Goal: Task Accomplishment & Management: Manage account settings

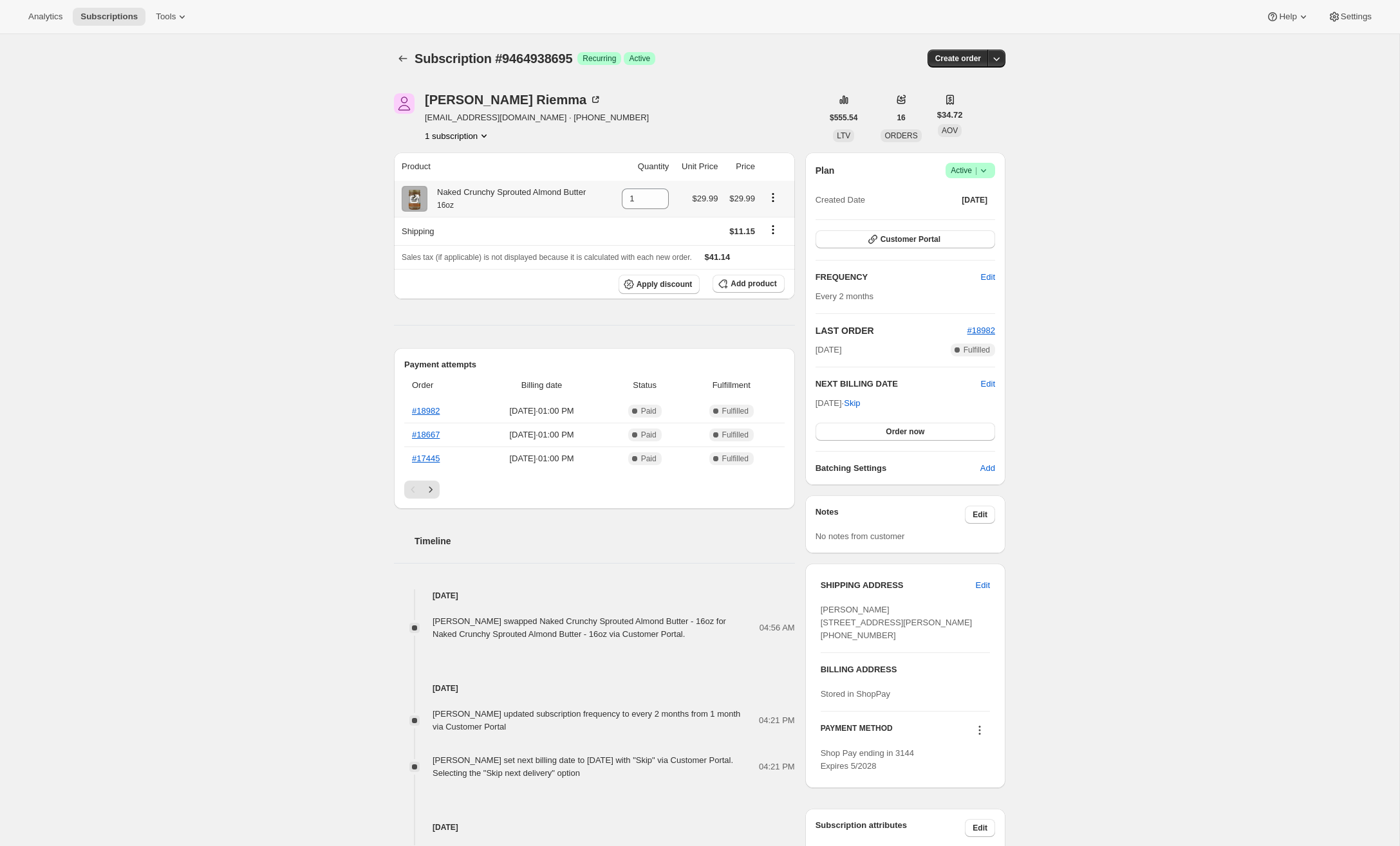
click at [777, 200] on icon "Product actions" at bounding box center [773, 197] width 13 height 13
click at [328, 238] on div "Subscription #9464938695. This page is ready Subscription #9464938695 Success R…" at bounding box center [700, 566] width 1400 height 1064
click at [644, 281] on span "Apply discount" at bounding box center [664, 284] width 56 height 10
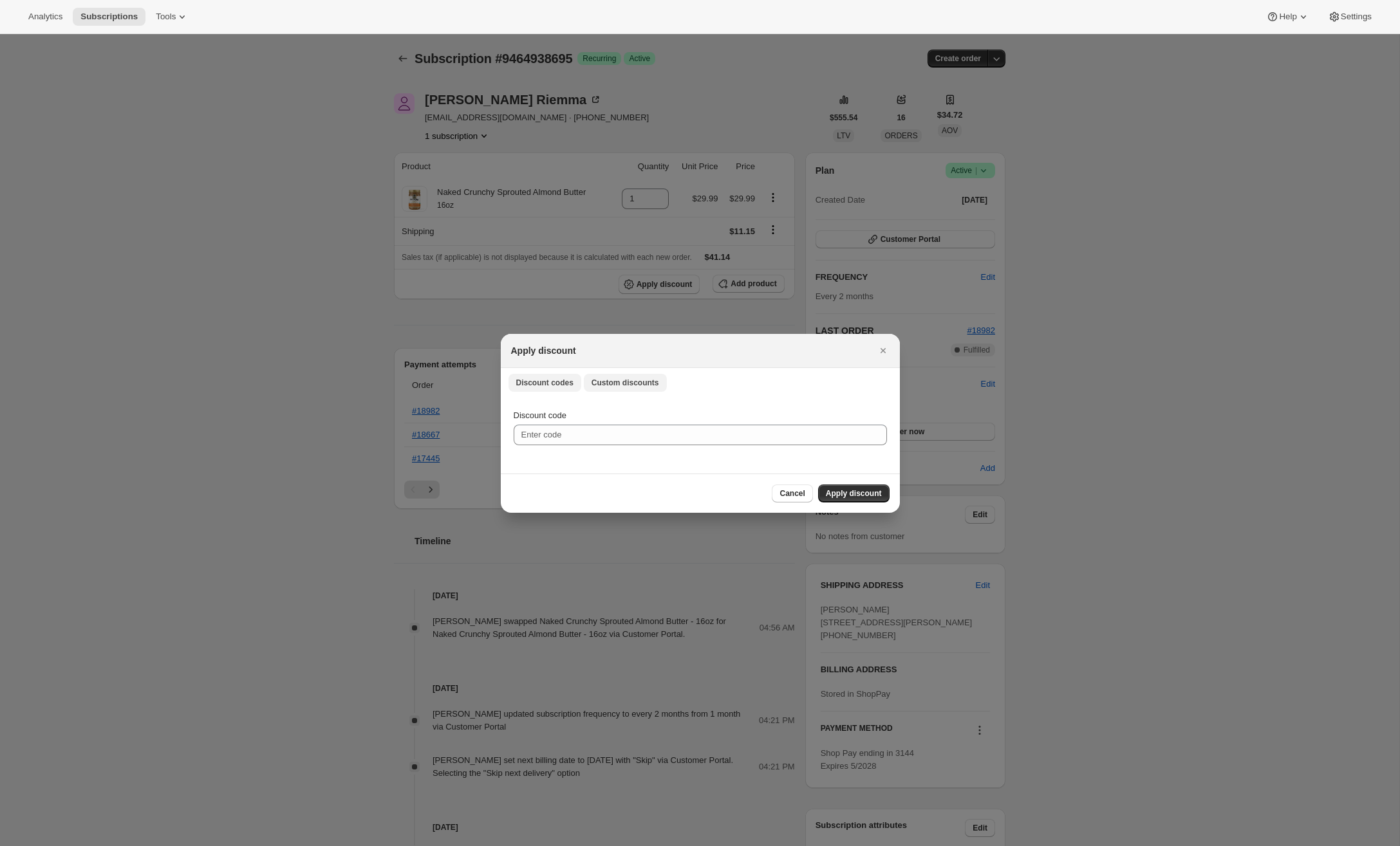
click at [627, 386] on span "Custom discounts" at bounding box center [625, 383] width 68 height 10
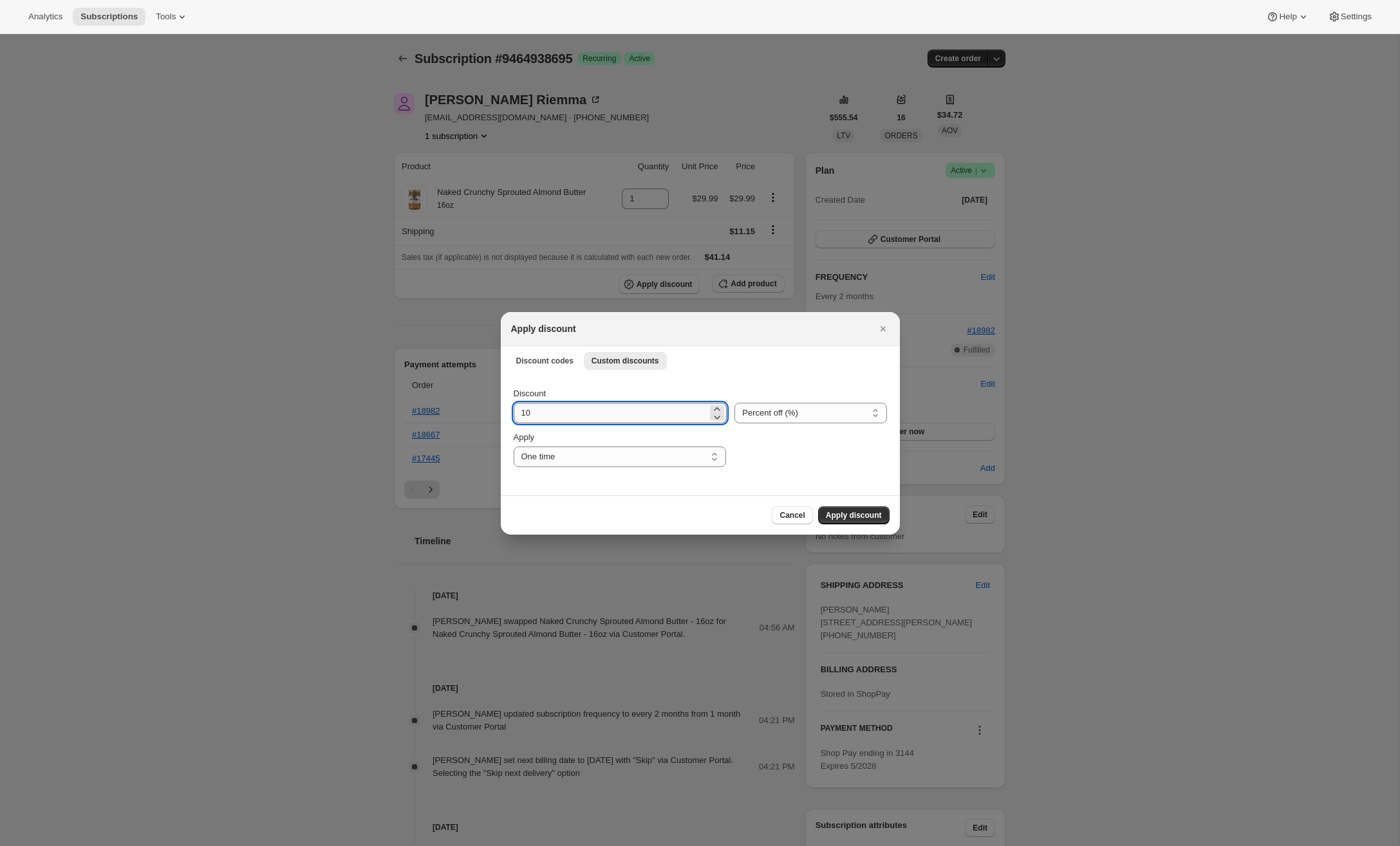
click at [591, 417] on input "10" at bounding box center [612, 413] width 195 height 21
type input "15"
click at [646, 461] on select "One time Specify instances... Indefinitely" at bounding box center [620, 457] width 212 height 21
select select "indefinitely"
click at [514, 447] on select "One time Specify instances... Indefinitely" at bounding box center [620, 457] width 212 height 21
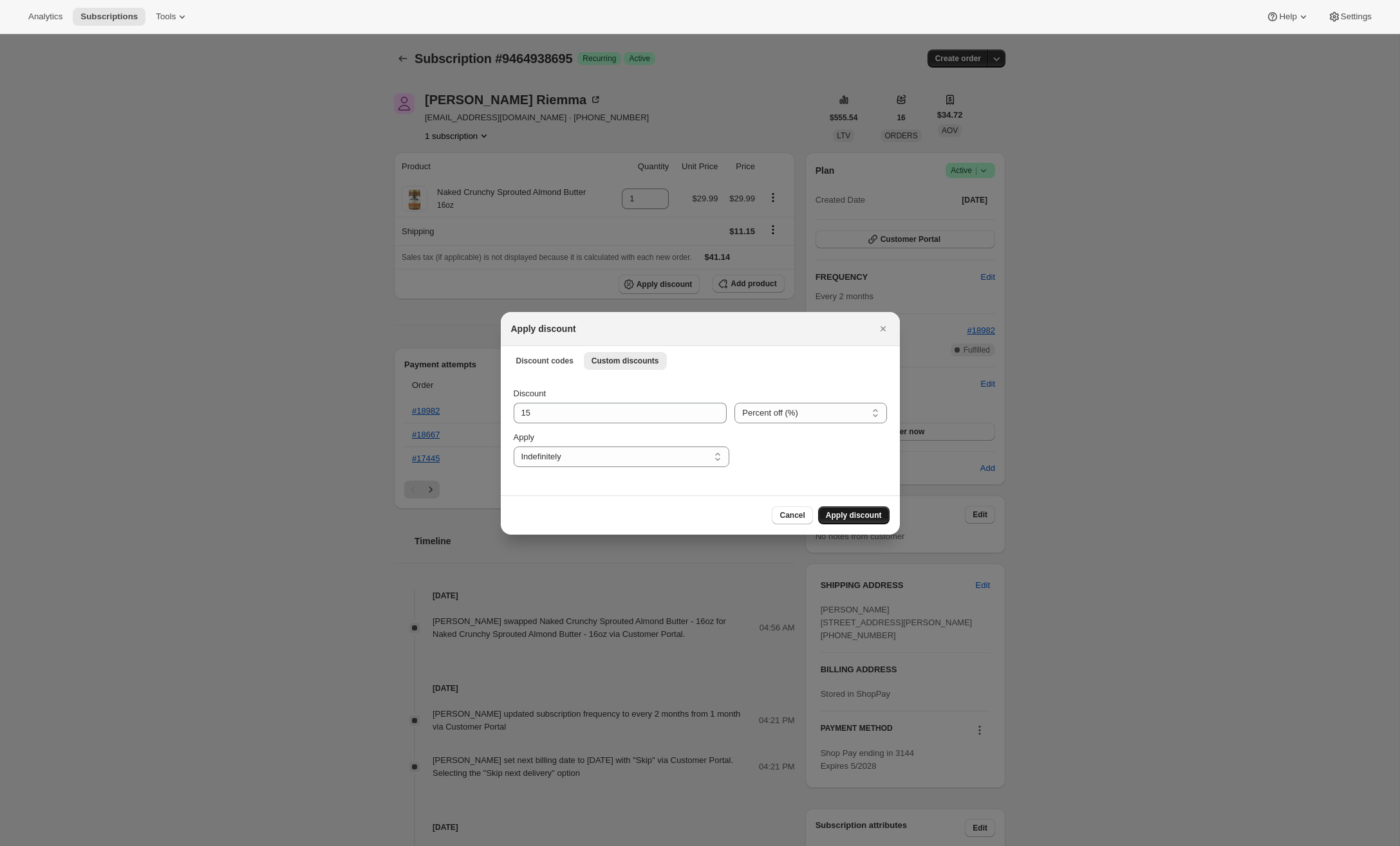
click at [856, 514] on span "Apply discount" at bounding box center [854, 516] width 56 height 10
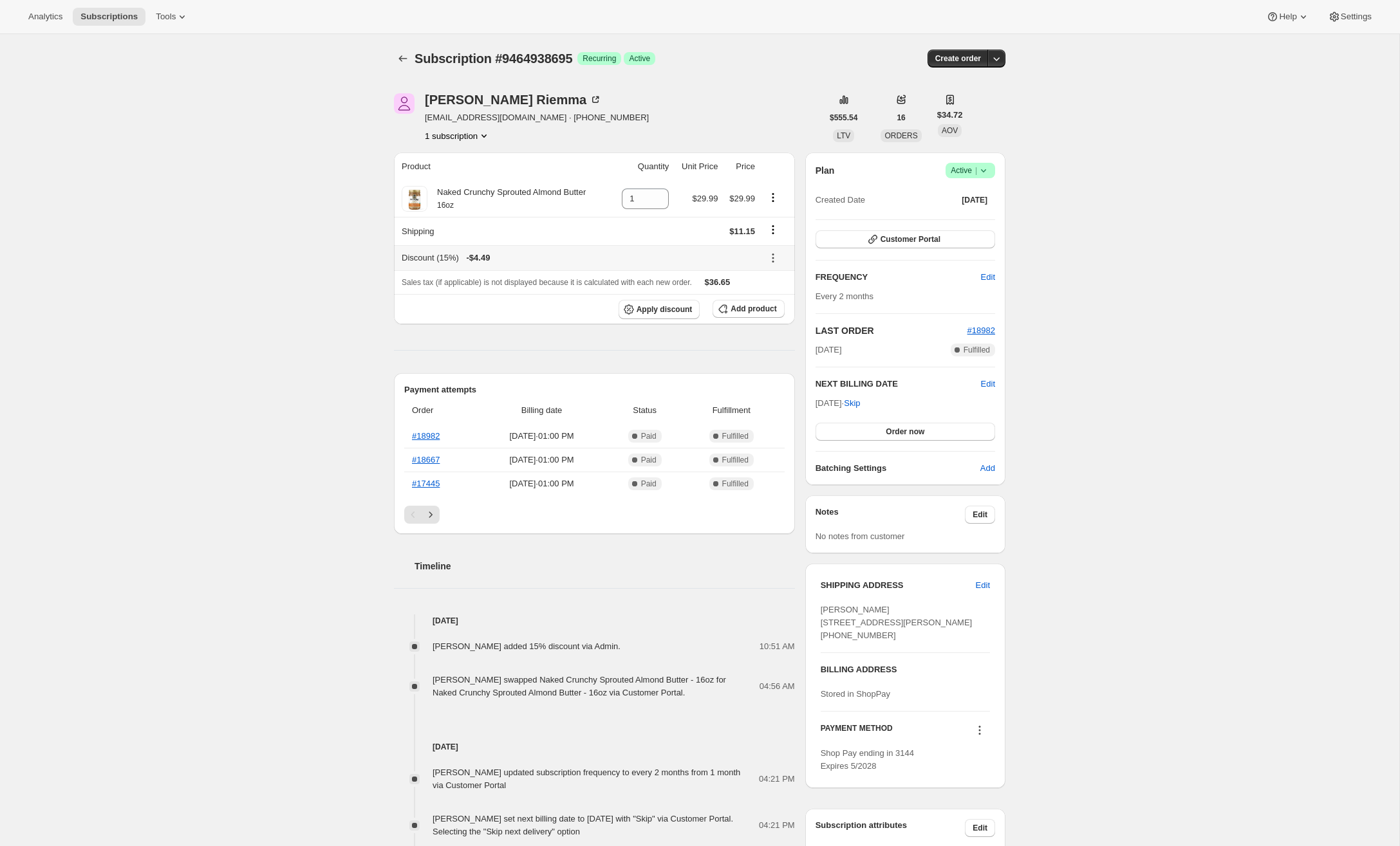
click at [773, 257] on icon at bounding box center [773, 257] width 13 height 13
click at [773, 304] on span "Remove" at bounding box center [776, 304] width 31 height 10
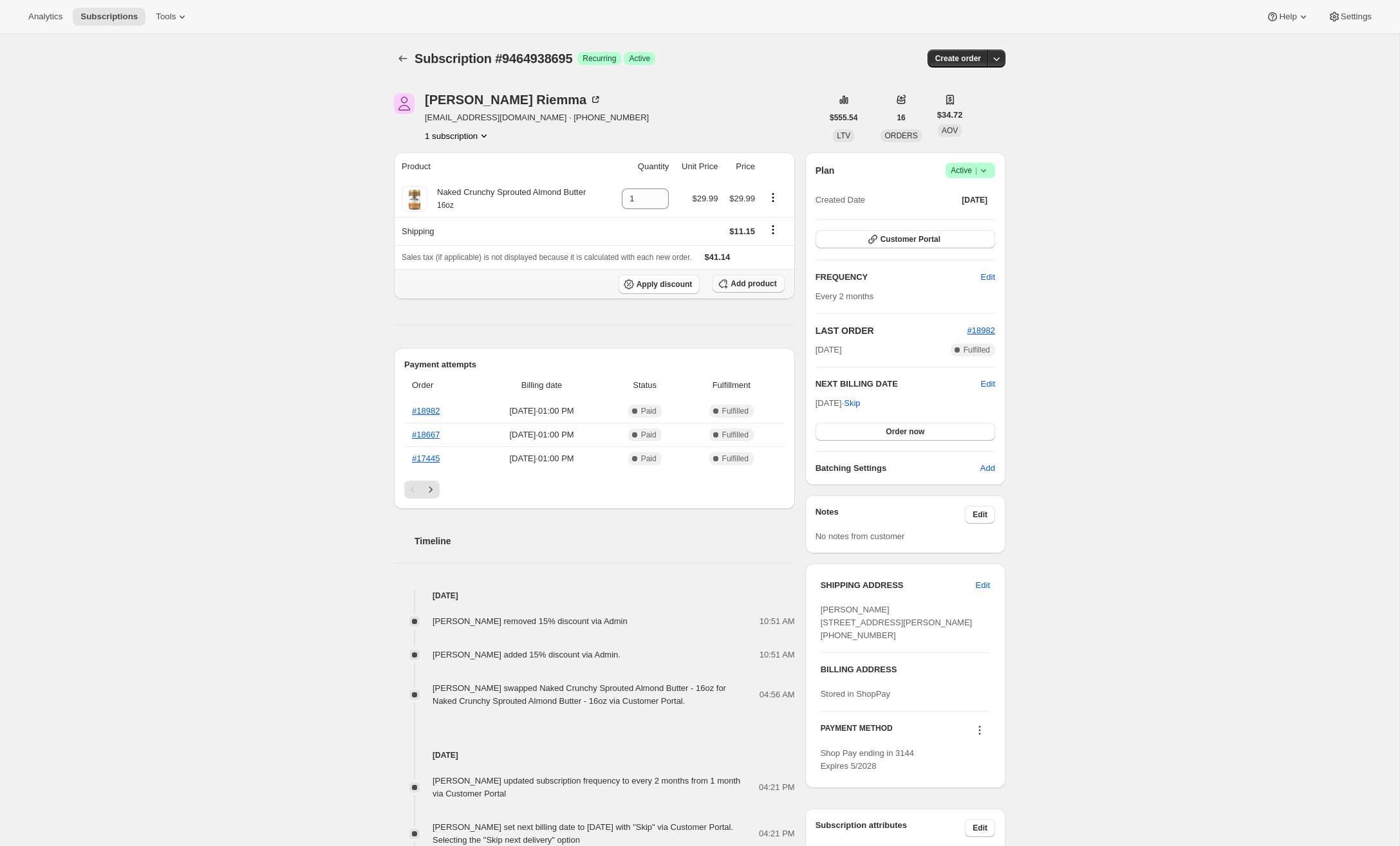
click at [752, 283] on span "Add product" at bounding box center [753, 283] width 45 height 10
click at [776, 195] on icon "Product actions" at bounding box center [773, 197] width 13 height 13
click at [663, 201] on icon at bounding box center [658, 202] width 13 height 13
click at [660, 193] on icon at bounding box center [658, 195] width 13 height 13
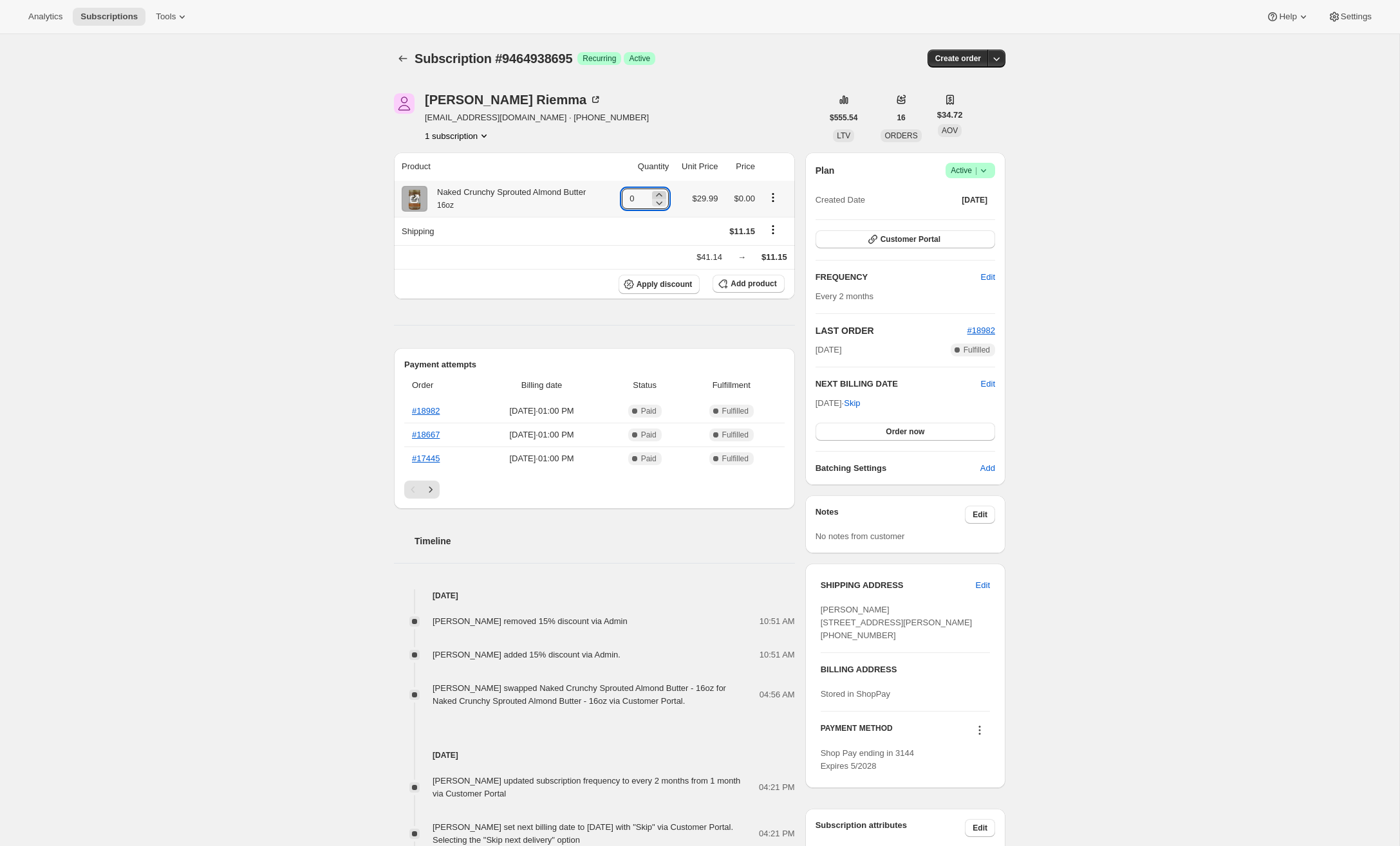
type input "1"
click at [765, 256] on div "Sales tax (if applicable) is not displayed because it is calculated with each n…" at bounding box center [595, 257] width 386 height 13
click at [754, 281] on span "Add product" at bounding box center [753, 283] width 45 height 10
click at [756, 279] on span "Add product" at bounding box center [753, 283] width 45 height 10
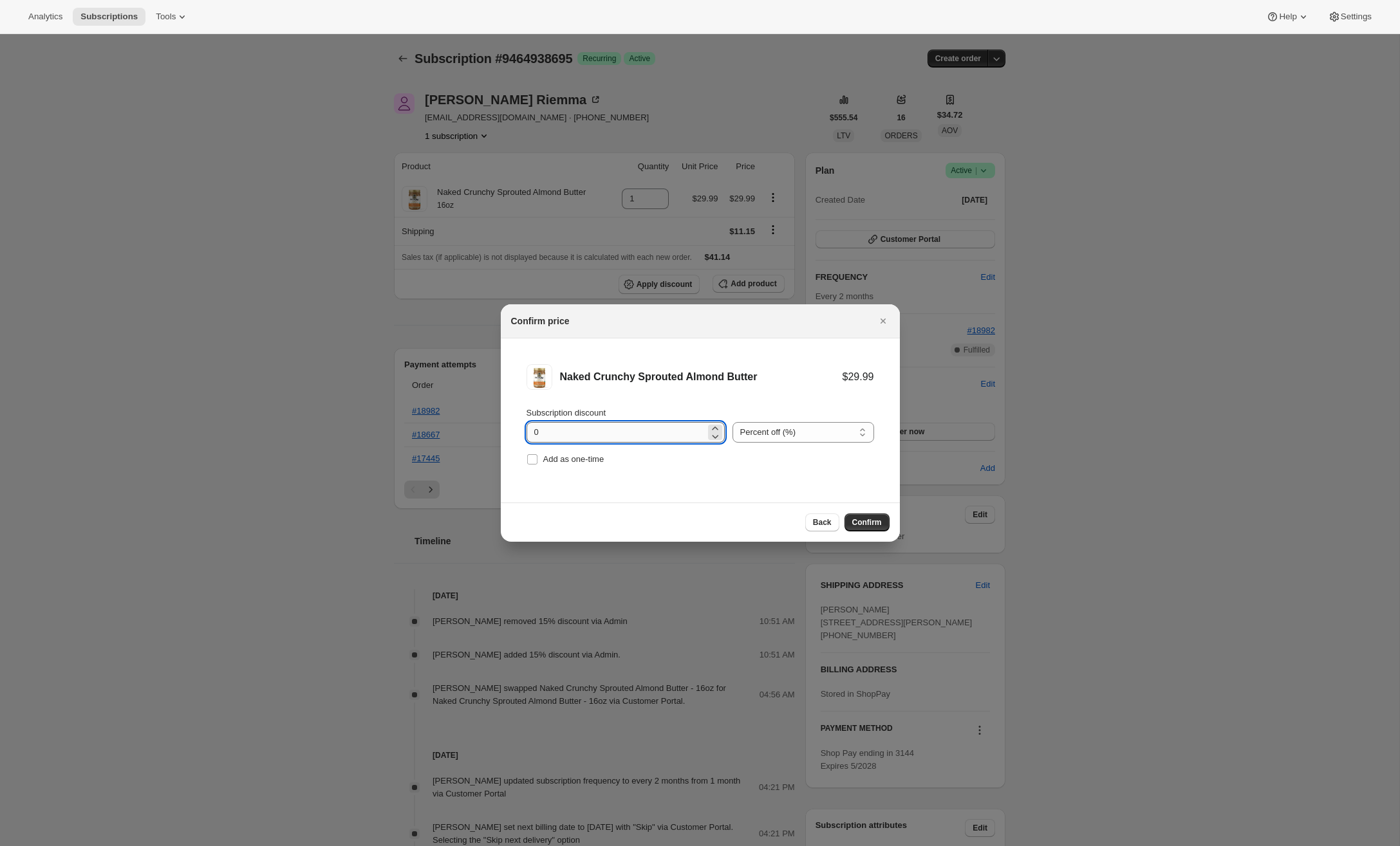
click at [589, 436] on input "0" at bounding box center [616, 433] width 179 height 21
type input "15"
click at [868, 522] on span "Confirm" at bounding box center [867, 522] width 29 height 10
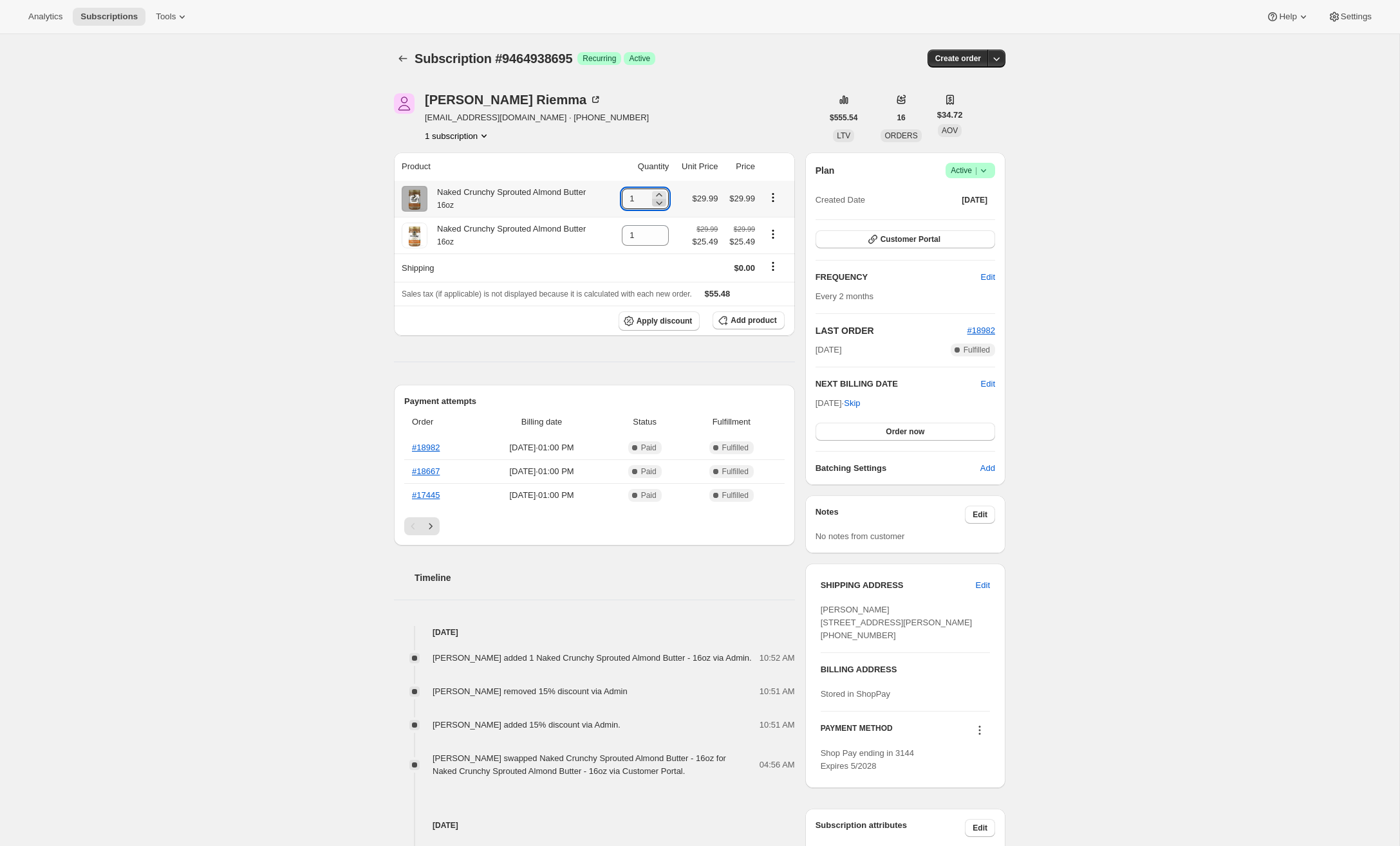
click at [660, 202] on icon at bounding box center [658, 202] width 13 height 13
type input "0"
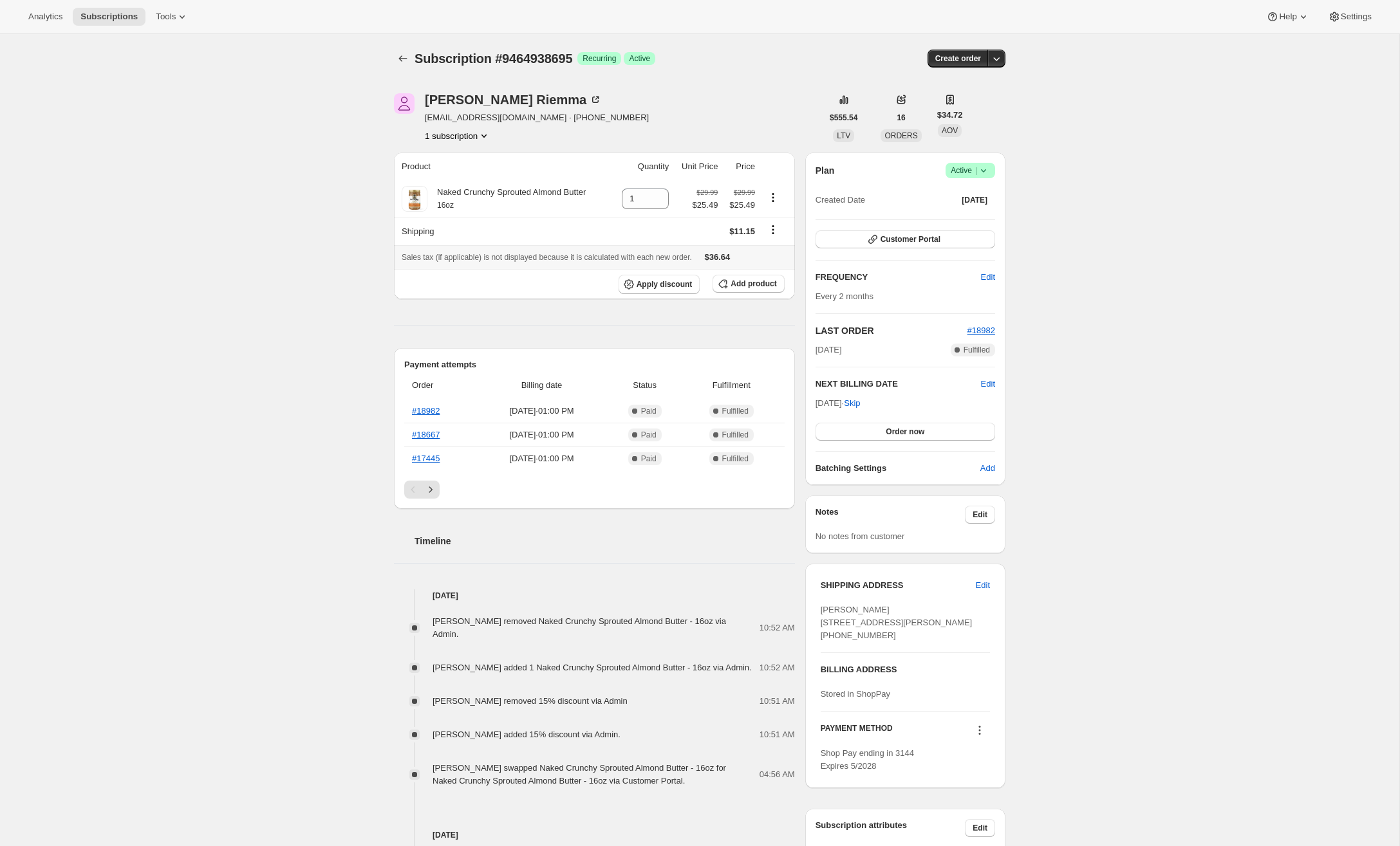
click at [514, 259] on span "Sales tax (if applicable) is not displayed because it is calculated with each n…" at bounding box center [547, 257] width 290 height 9
click at [762, 257] on div "Sales tax (if applicable) is not displayed because it is calculated with each n…" at bounding box center [595, 257] width 386 height 13
